Goal: Check status: Check status

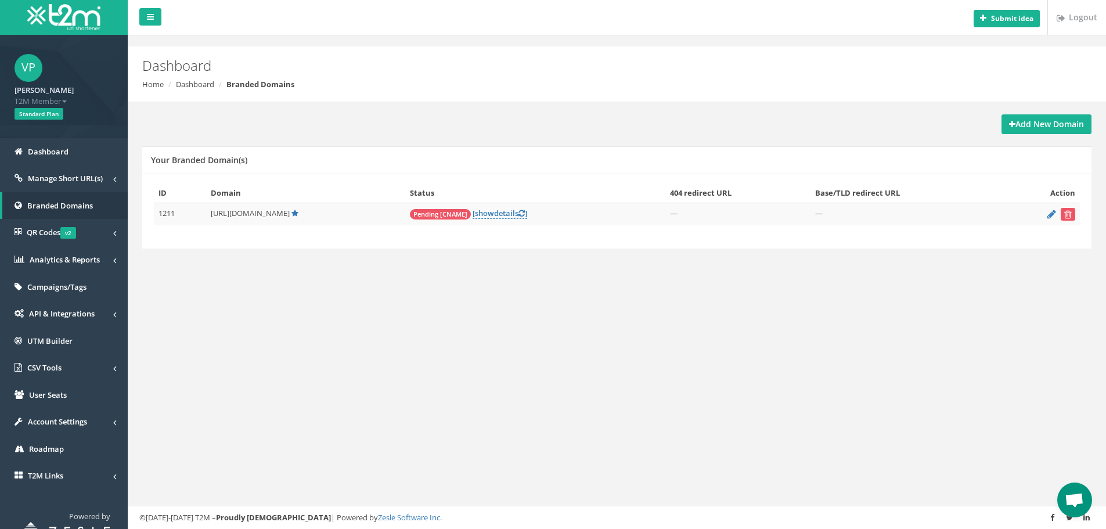
click at [452, 214] on span "Pending [CNAME]" at bounding box center [440, 214] width 61 height 10
click at [514, 215] on link "[ show details ]" at bounding box center [500, 213] width 55 height 11
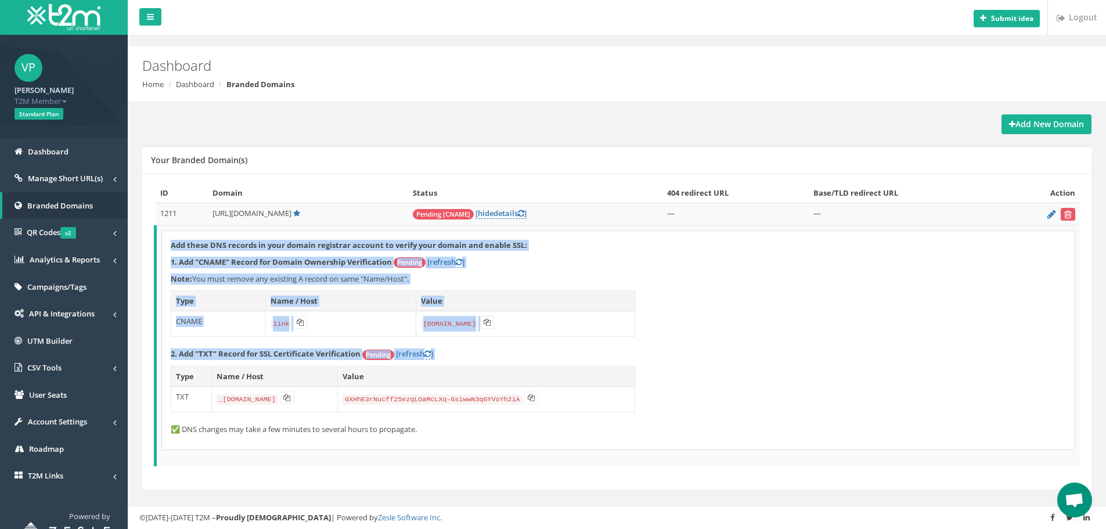
drag, startPoint x: 693, startPoint y: 407, endPoint x: 164, endPoint y: 247, distance: 552.6
click at [164, 247] on div "Add these DNS records in your domain registrar account to verify your domain an…" at bounding box center [618, 340] width 913 height 218
copy div "Add these DNS records in your domain registrar account to verify your domain an…"
click at [707, 289] on div "Add these DNS records in your domain registrar account to verify your domain an…" at bounding box center [618, 340] width 913 height 218
click at [810, 352] on p "2. Add "TXT" Record for SSL Certificate Verification Pending [refresh ]" at bounding box center [618, 354] width 895 height 12
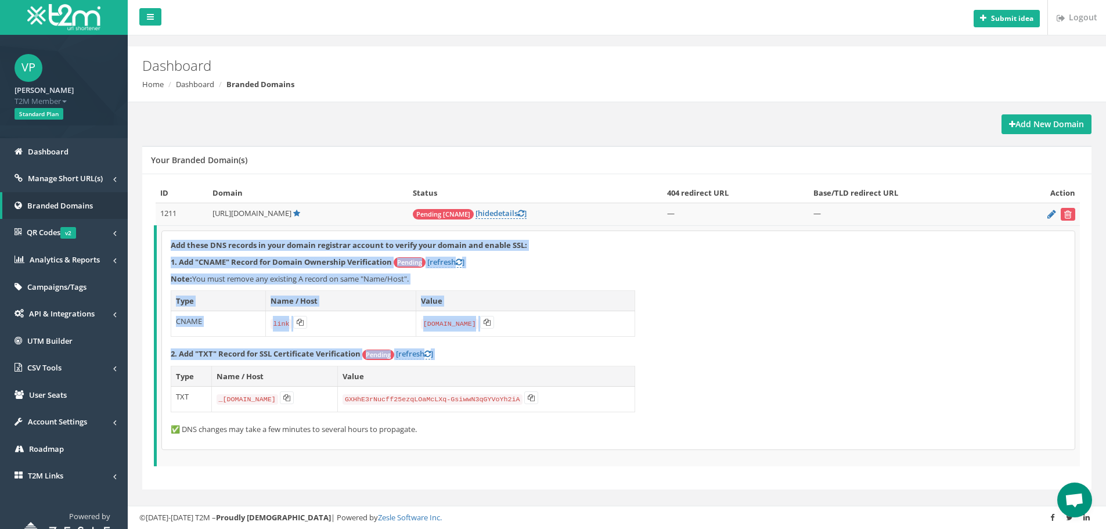
click at [830, 331] on div "Add these DNS records in your domain registrar account to verify your domain an…" at bounding box center [618, 340] width 913 height 218
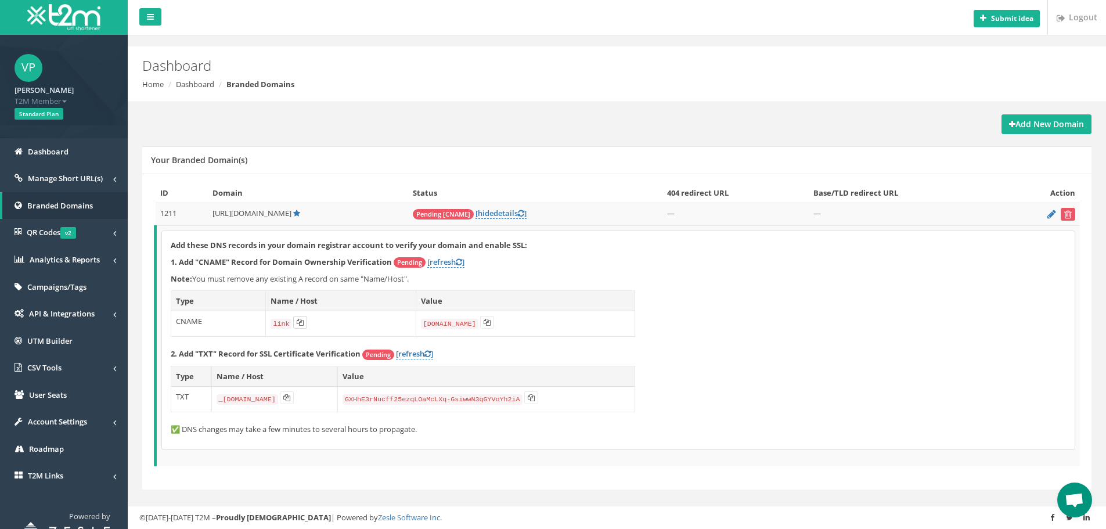
click at [299, 323] on icon at bounding box center [300, 322] width 7 height 7
click at [485, 322] on icon at bounding box center [487, 322] width 7 height 7
click at [484, 323] on icon at bounding box center [487, 322] width 7 height 7
click at [290, 398] on icon at bounding box center [286, 397] width 7 height 7
click at [535, 400] on icon at bounding box center [531, 397] width 7 height 7
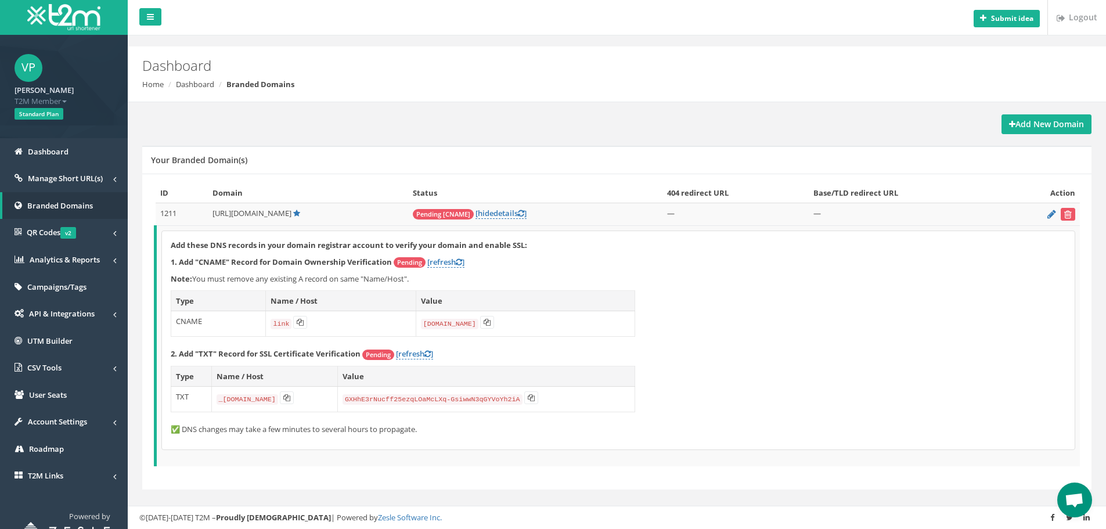
click at [902, 297] on div "Add these DNS records in your domain registrar account to verify your domain an…" at bounding box center [618, 340] width 913 height 218
click at [442, 265] on link "[refresh ]" at bounding box center [445, 262] width 37 height 11
click at [437, 266] on link "[refresh ]" at bounding box center [445, 262] width 37 height 11
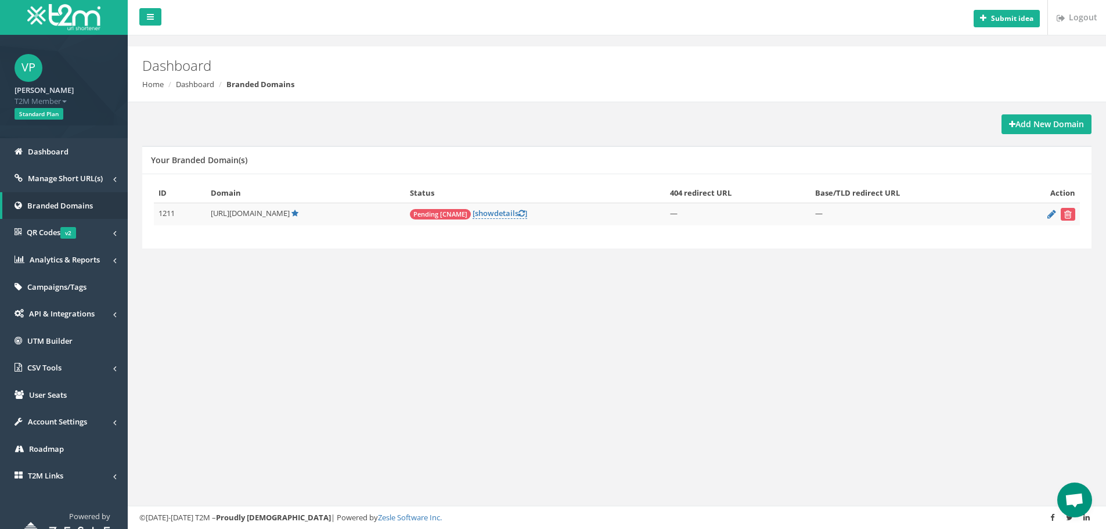
click at [444, 214] on span "Pending [CNAME]" at bounding box center [440, 214] width 61 height 10
click at [525, 211] on icon at bounding box center [521, 214] width 6 height 8
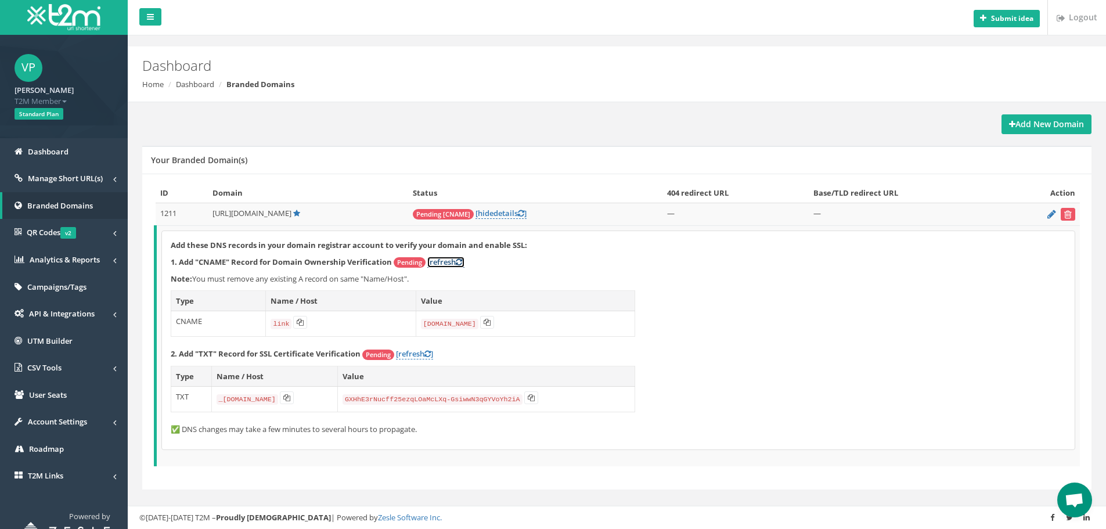
click at [462, 262] on icon at bounding box center [459, 262] width 6 height 8
click at [653, 272] on div "Add these DNS records in your domain registrar account to verify your domain an…" at bounding box center [618, 340] width 913 height 218
click at [811, 336] on div "Add these DNS records in your domain registrar account to verify your domain an…" at bounding box center [618, 340] width 913 height 218
click at [358, 279] on p "Note: You must remove any existing A record on same "Name/Host"." at bounding box center [618, 278] width 895 height 11
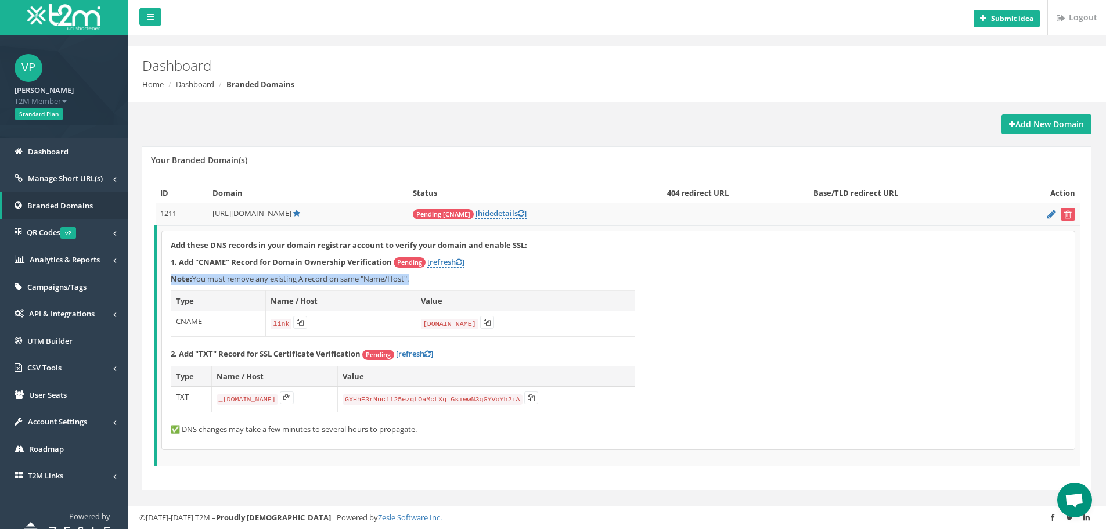
click at [358, 279] on p "Note: You must remove any existing A record on same "Name/Host"." at bounding box center [618, 278] width 895 height 11
click at [556, 276] on p "Note: You must remove any existing A record on same "Name/Host"." at bounding box center [618, 278] width 895 height 11
click at [689, 277] on p "Note: You must remove any existing A record on same "Name/Host"." at bounding box center [618, 278] width 895 height 11
click at [60, 228] on span "QR Codes v2" at bounding box center [51, 232] width 49 height 10
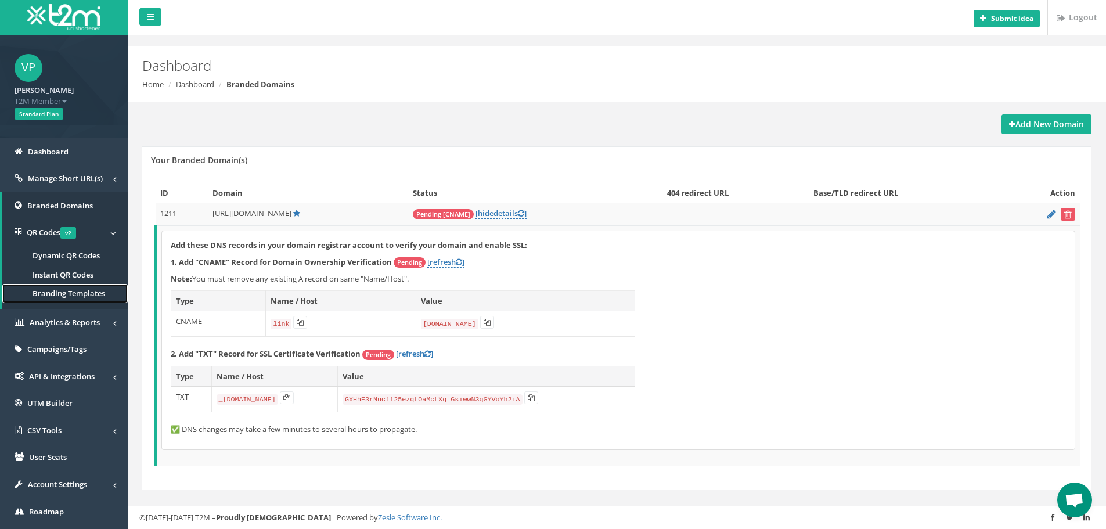
click at [73, 290] on span "Branding Templates" at bounding box center [69, 293] width 73 height 10
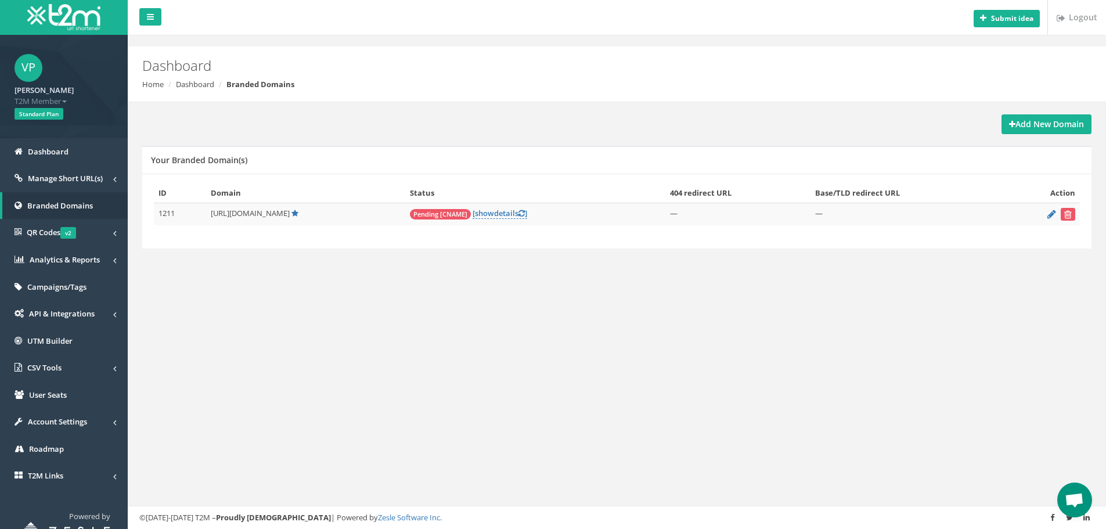
click at [276, 297] on div "Submit idea Logout Dashboard Home Dashboard Branded Domains Add New Domain Your…" at bounding box center [617, 264] width 978 height 529
click at [525, 213] on icon at bounding box center [521, 214] width 6 height 8
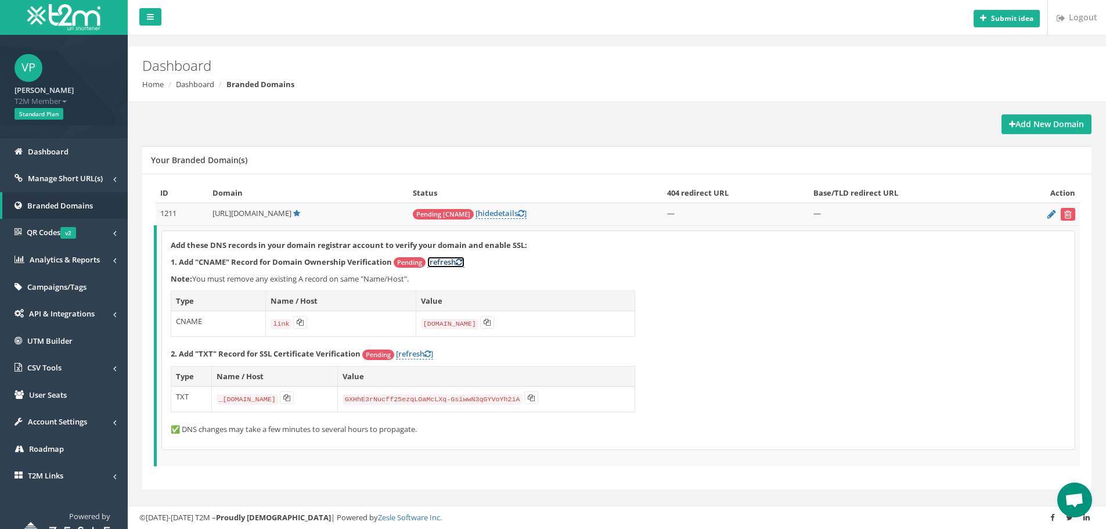
click at [445, 261] on link "[refresh ]" at bounding box center [445, 262] width 37 height 11
click at [678, 302] on div "Add these DNS records in your domain registrar account to verify your domain an…" at bounding box center [618, 340] width 913 height 218
click at [754, 328] on div "Add these DNS records in your domain registrar account to verify your domain an…" at bounding box center [618, 340] width 913 height 218
click at [779, 320] on div "Add these DNS records in your domain registrar account to verify your domain an…" at bounding box center [618, 340] width 913 height 218
click at [671, 291] on div "Add these DNS records in your domain registrar account to verify your domain an…" at bounding box center [618, 340] width 913 height 218
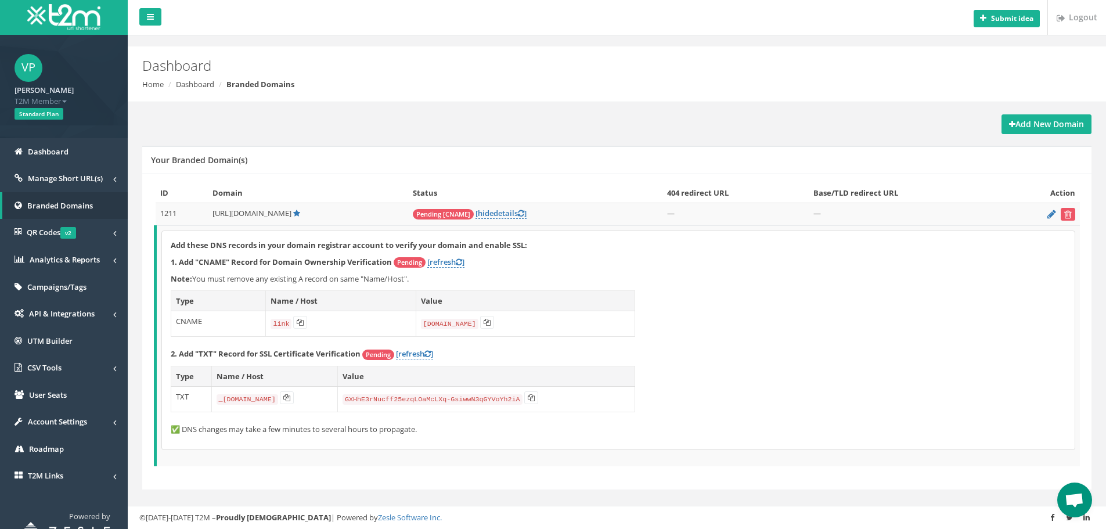
drag, startPoint x: 761, startPoint y: 322, endPoint x: 629, endPoint y: 313, distance: 132.7
click at [761, 322] on div "Add these DNS records in your domain registrar account to verify your domain an…" at bounding box center [618, 340] width 913 height 218
click at [442, 261] on link "[refresh ]" at bounding box center [445, 262] width 37 height 11
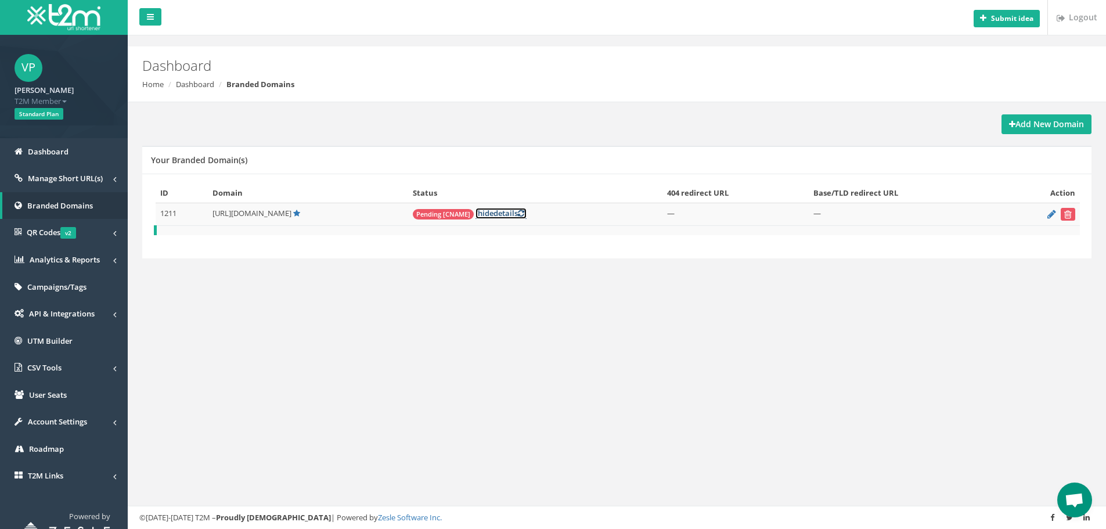
click at [493, 214] on span "hide" at bounding box center [486, 213] width 16 height 10
click at [525, 212] on icon at bounding box center [521, 214] width 6 height 8
click at [517, 213] on link "[ show details ]" at bounding box center [500, 213] width 55 height 11
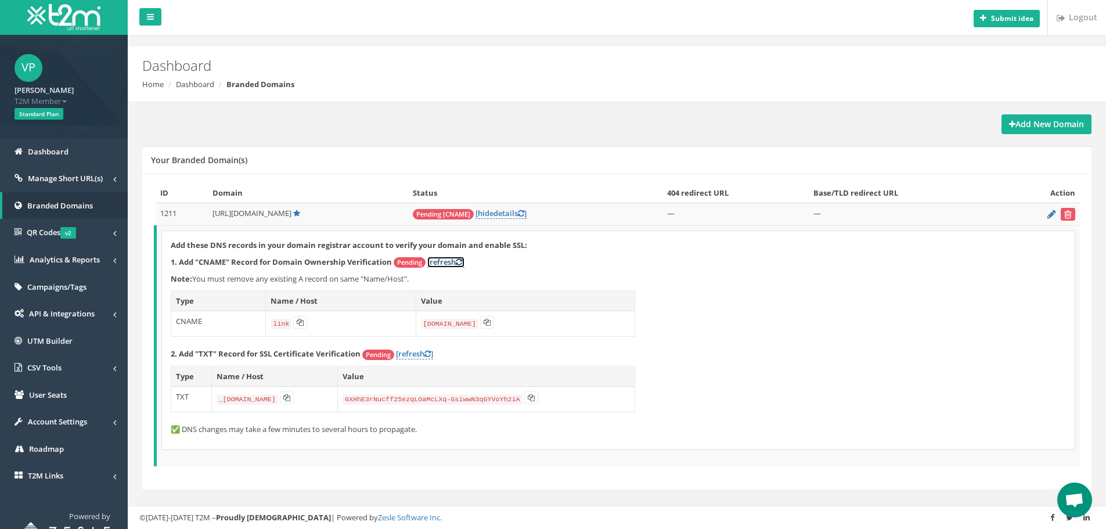
click at [462, 263] on icon at bounding box center [459, 262] width 6 height 8
click at [714, 347] on div "Add these DNS records in your domain registrar account to verify your domain an…" at bounding box center [618, 340] width 913 height 218
click at [200, 432] on p "✅ DNS changes may take a few minutes to several hours to propagate." at bounding box center [618, 429] width 895 height 11
click at [730, 355] on p "2. Add "TXT" Record for SSL Certificate Verification Pending [refresh ]" at bounding box center [618, 354] width 895 height 12
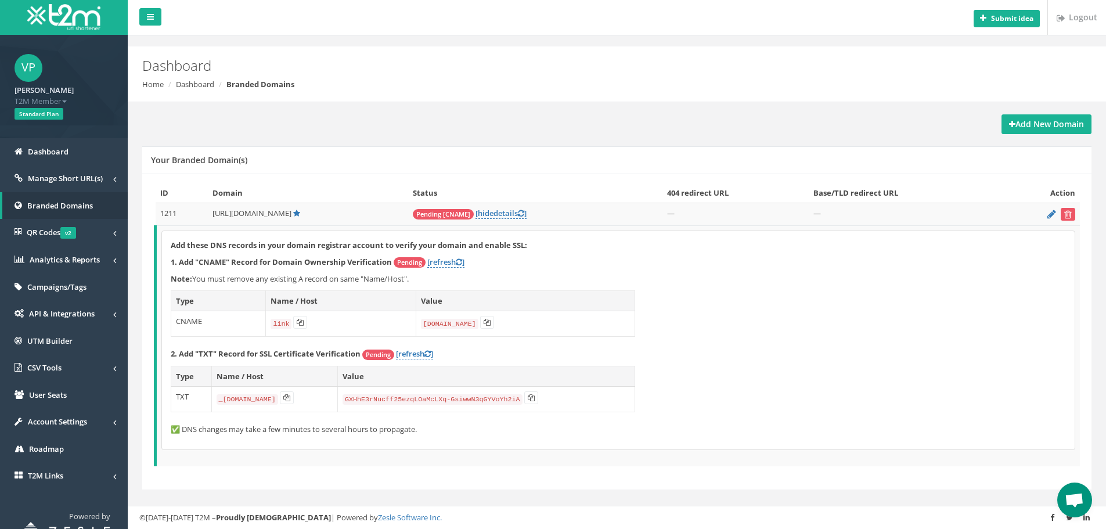
click at [709, 298] on div "Add these DNS records in your domain registrar account to verify your domain an…" at bounding box center [618, 340] width 913 height 218
